Goal: Task Accomplishment & Management: Manage account settings

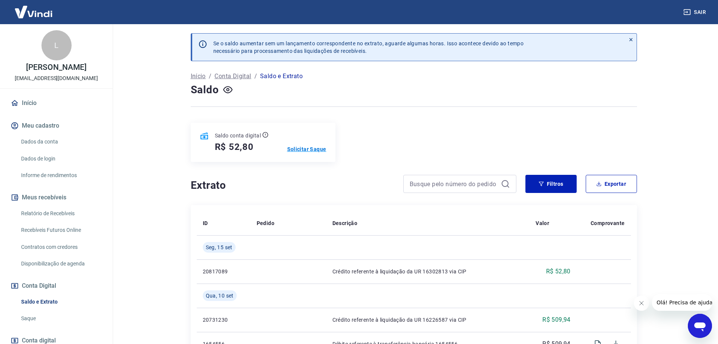
click at [311, 151] on p "Solicitar Saque" at bounding box center [306, 149] width 39 height 8
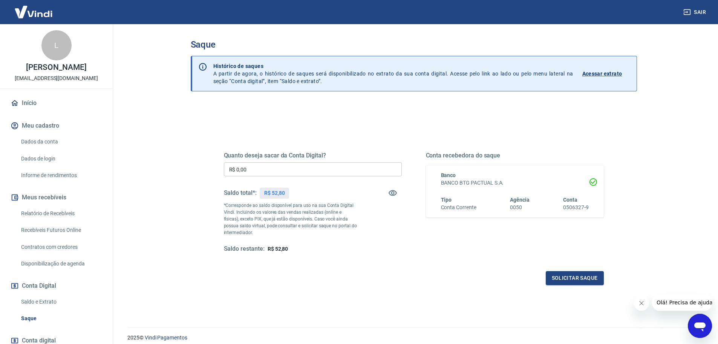
click at [288, 170] on input "R$ 0,00" at bounding box center [313, 169] width 178 height 14
type input "R$ 52,80"
click at [554, 276] on button "Solicitar saque" at bounding box center [575, 278] width 58 height 14
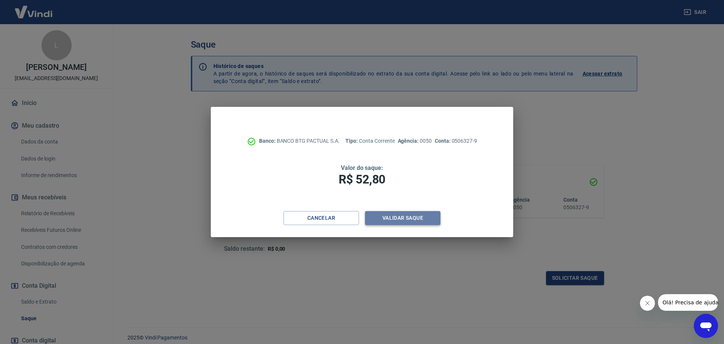
click at [407, 215] on button "Validar saque" at bounding box center [402, 218] width 75 height 14
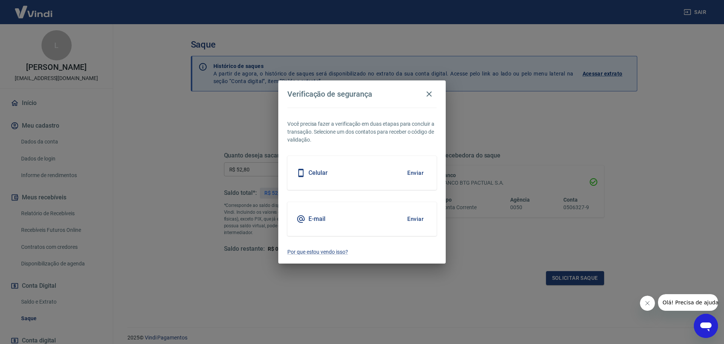
click at [415, 219] on button "Enviar" at bounding box center [415, 219] width 25 height 16
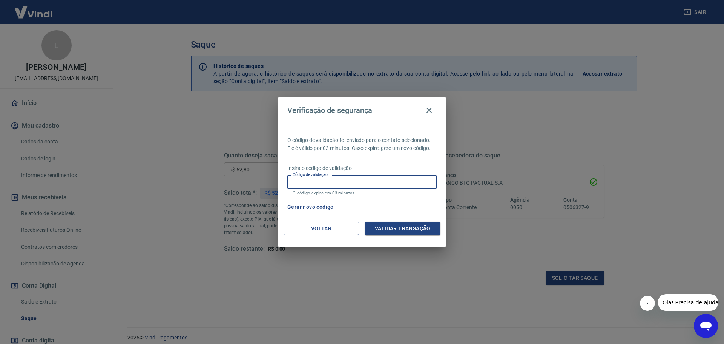
click at [334, 184] on input "Código de validação" at bounding box center [361, 182] width 149 height 14
paste input "711430"
type input "711430"
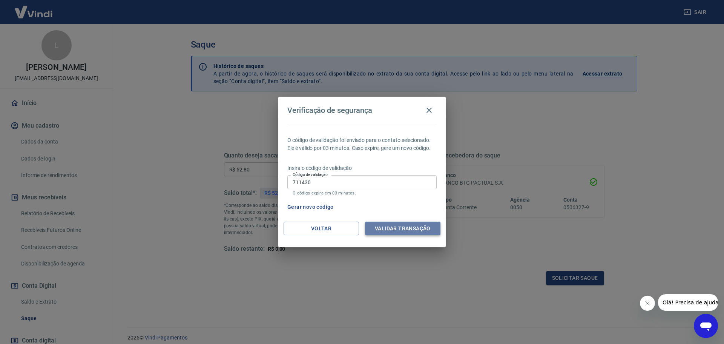
click at [416, 227] on button "Validar transação" at bounding box center [402, 228] width 75 height 14
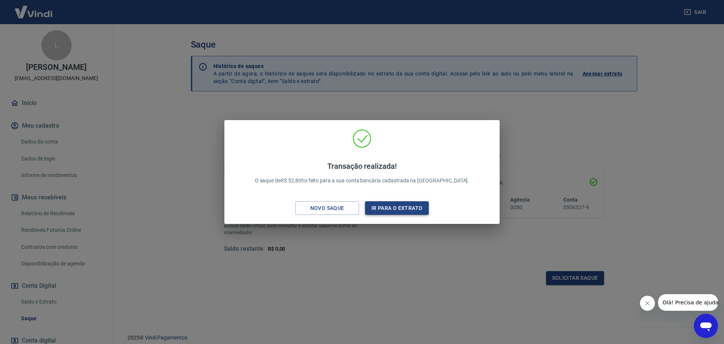
click at [410, 211] on button "Ir para o extrato" at bounding box center [397, 208] width 64 height 14
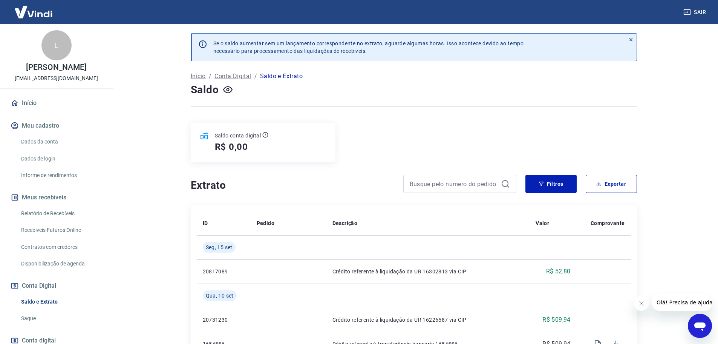
click at [36, 111] on link "Início" at bounding box center [56, 103] width 95 height 17
